Goal: Information Seeking & Learning: Learn about a topic

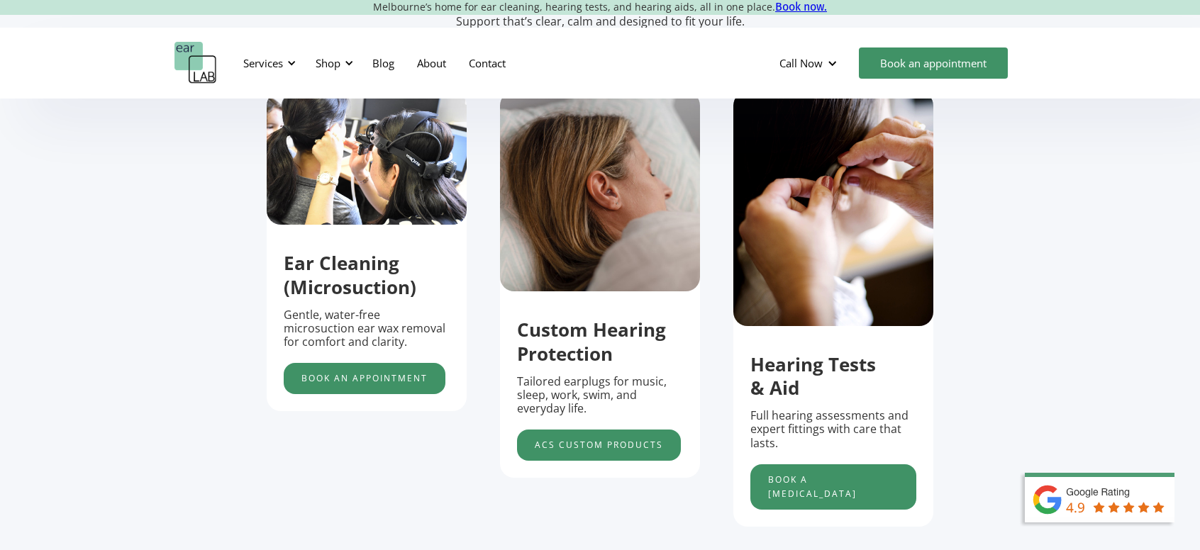
scroll to position [496, 0]
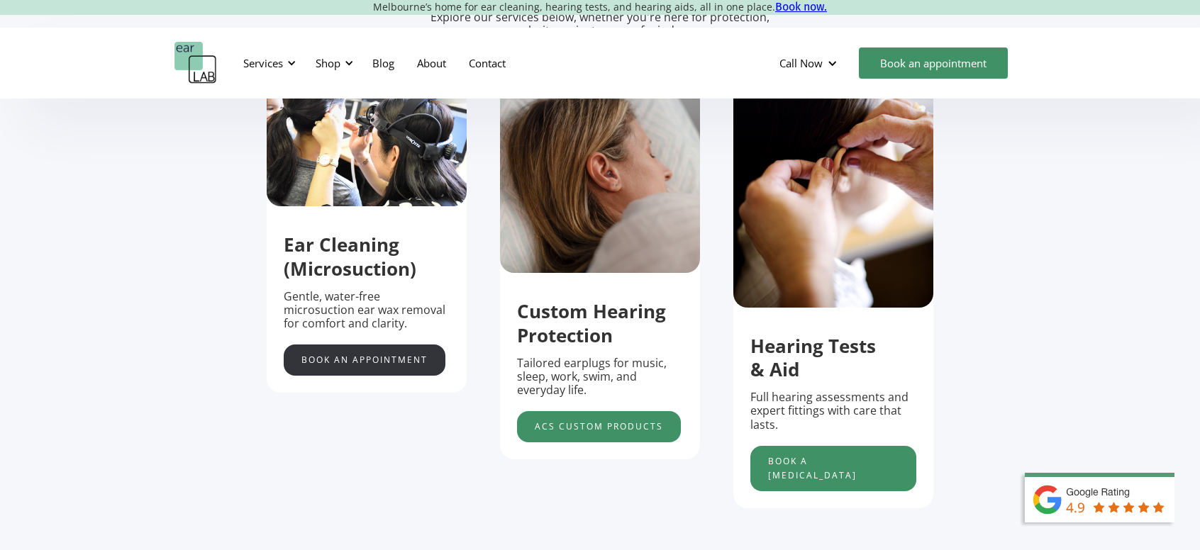
click at [386, 364] on link "Book an appointment" at bounding box center [365, 360] width 162 height 31
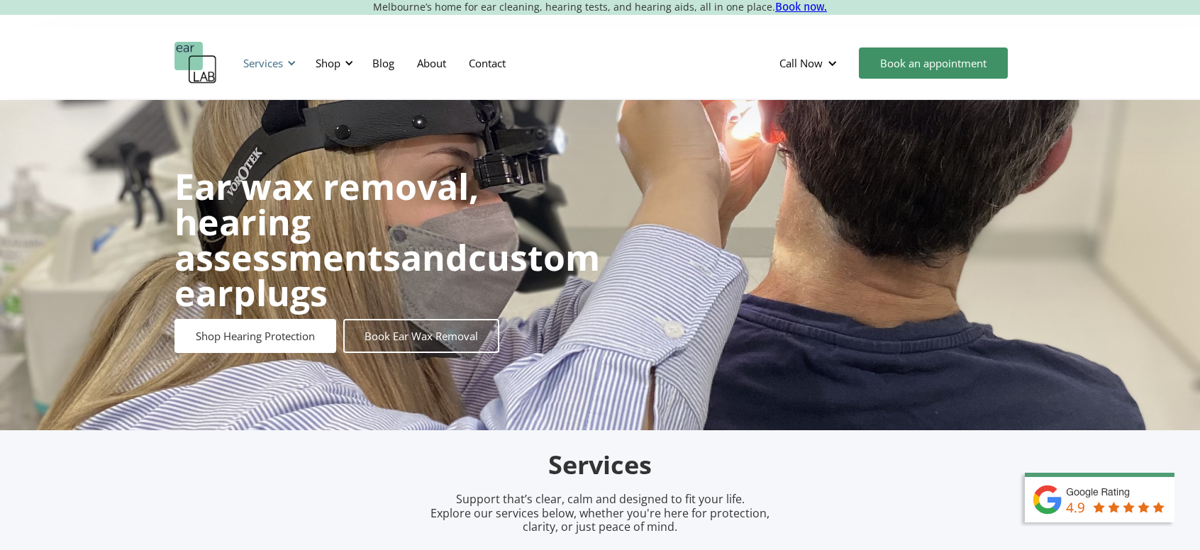
click at [256, 62] on div "Services" at bounding box center [263, 63] width 40 height 14
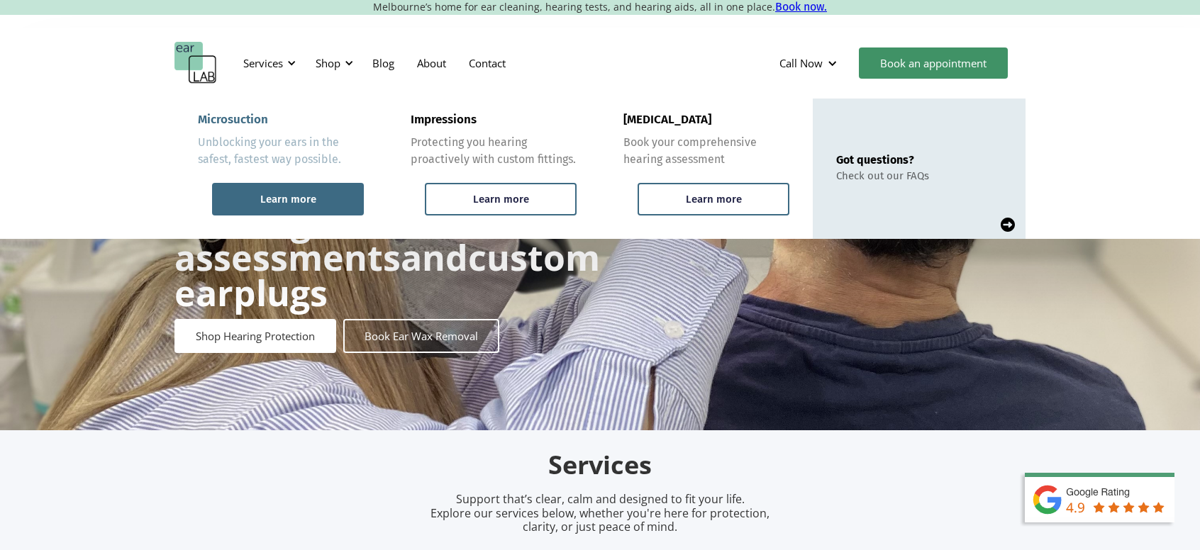
click at [296, 203] on div "Learn more" at bounding box center [288, 199] width 56 height 13
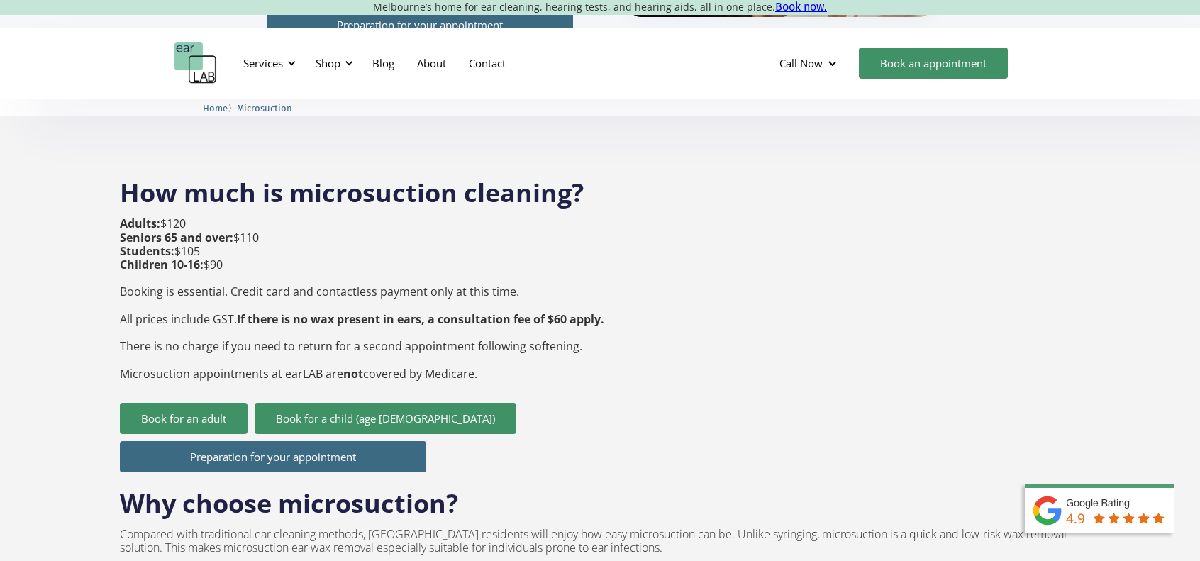
scroll to position [496, 0]
